Goal: Navigation & Orientation: Find specific page/section

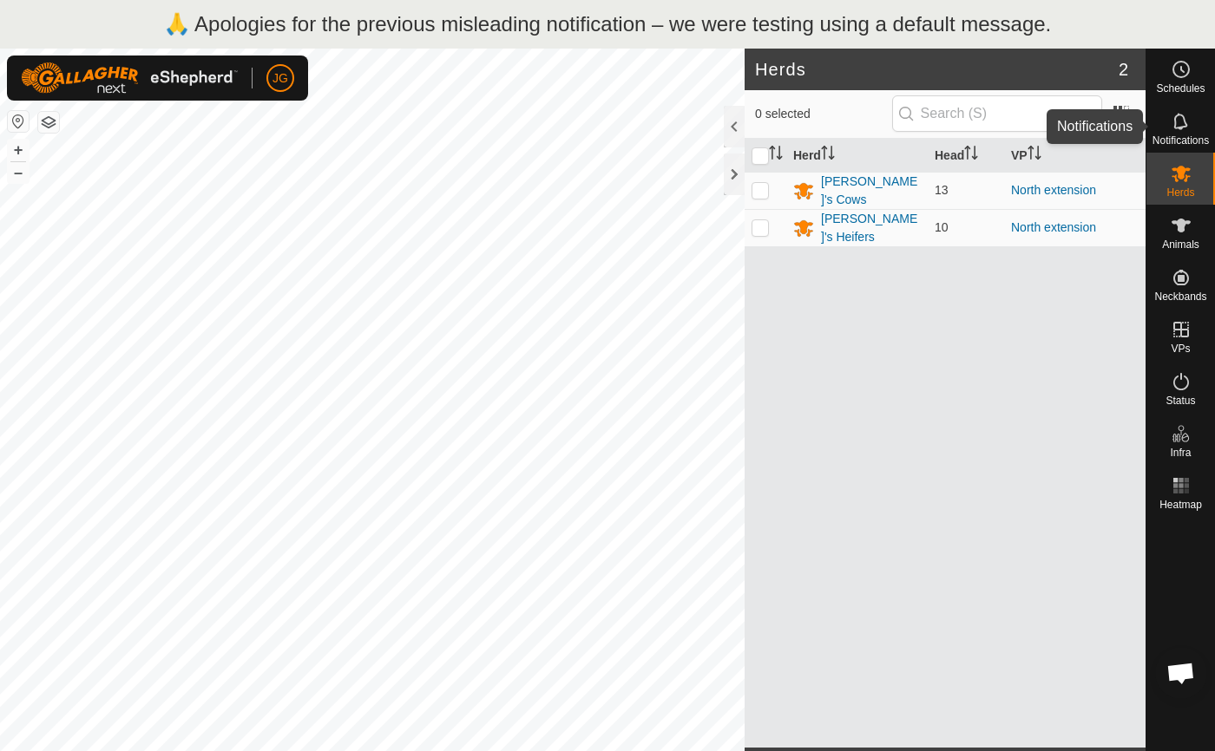
click at [1172, 127] on icon at bounding box center [1181, 121] width 21 height 21
